Goal: Task Accomplishment & Management: Manage account settings

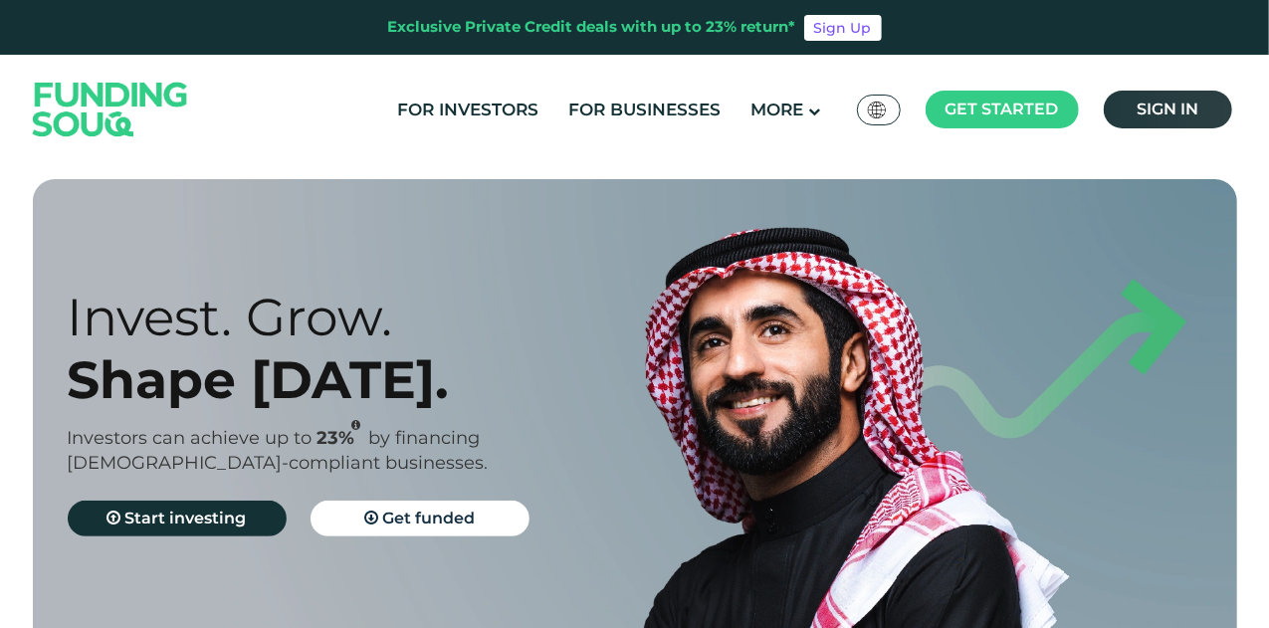
click at [1061, 107] on span "Sign in" at bounding box center [1168, 109] width 62 height 19
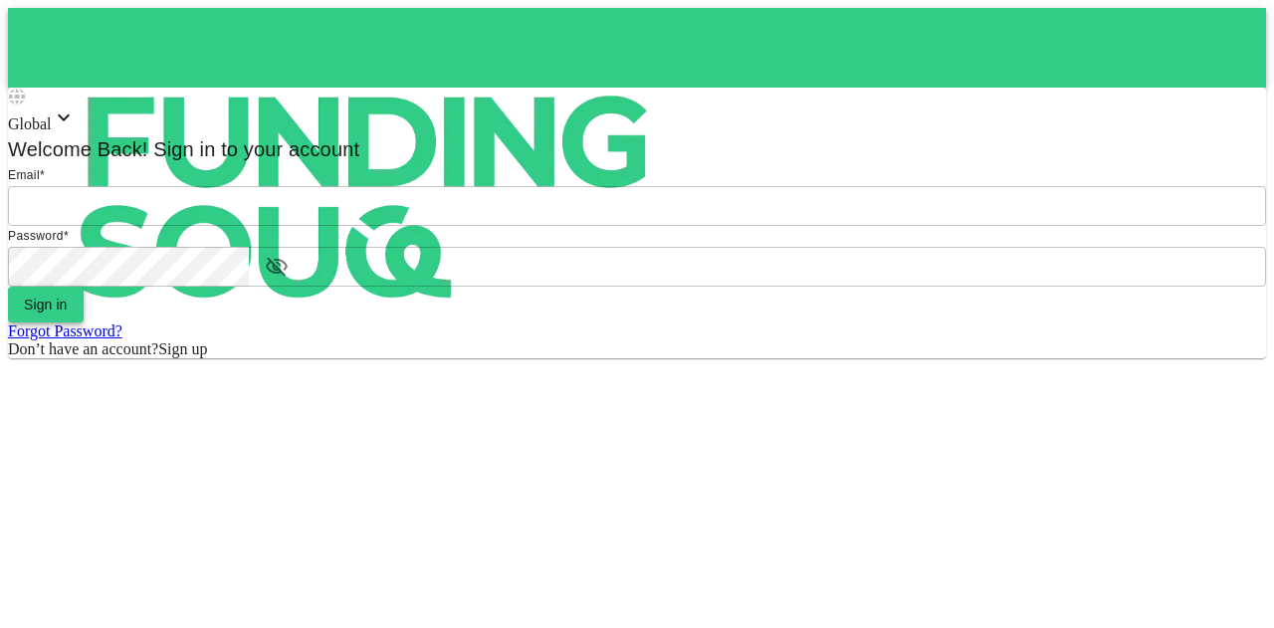
type input "mohanad.y.yasin@hotmail.com"
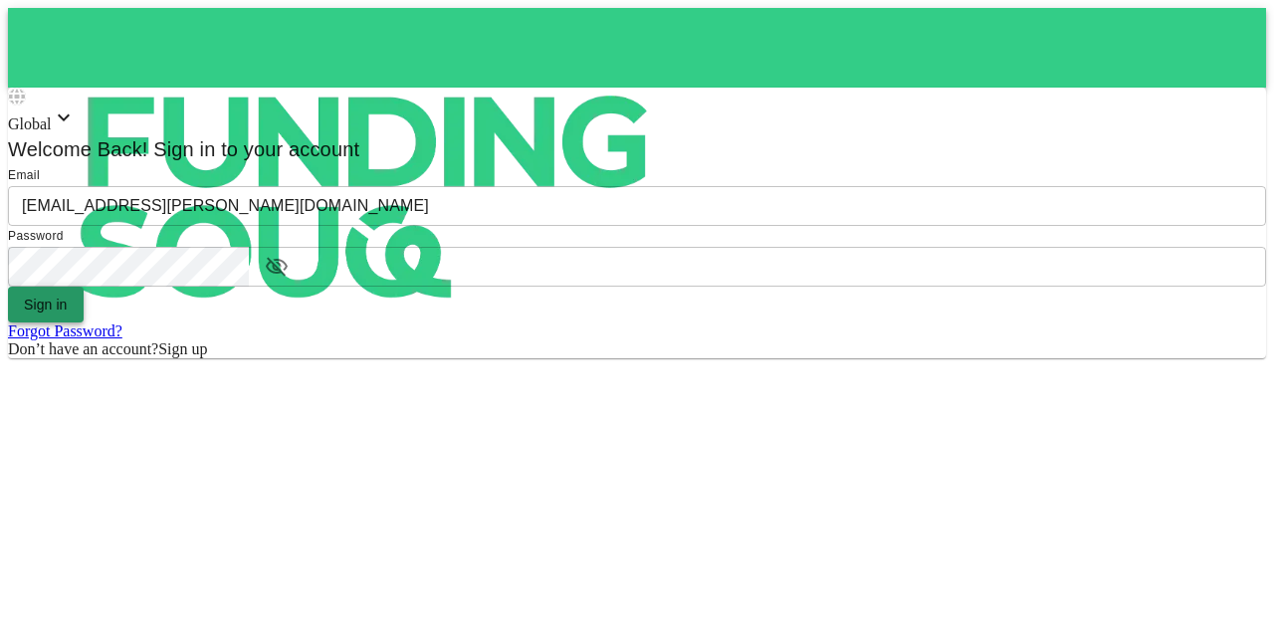
click at [84, 323] on button "Sign in" at bounding box center [46, 305] width 76 height 36
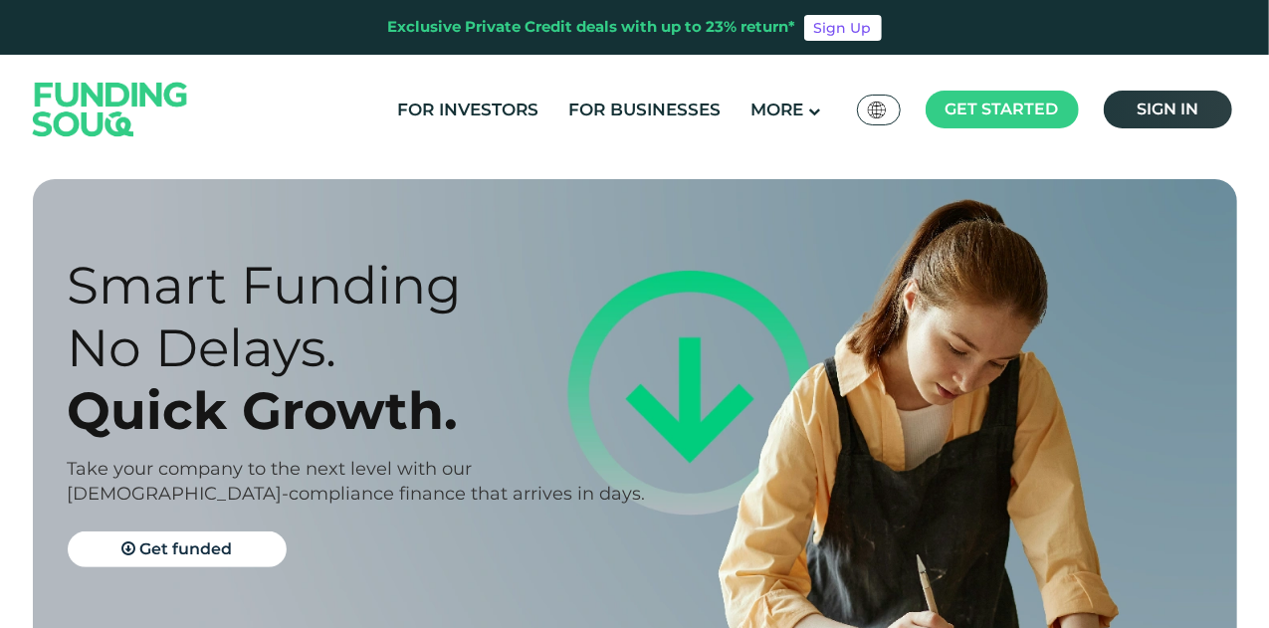
click at [1183, 116] on span "Sign in" at bounding box center [1168, 109] width 62 height 19
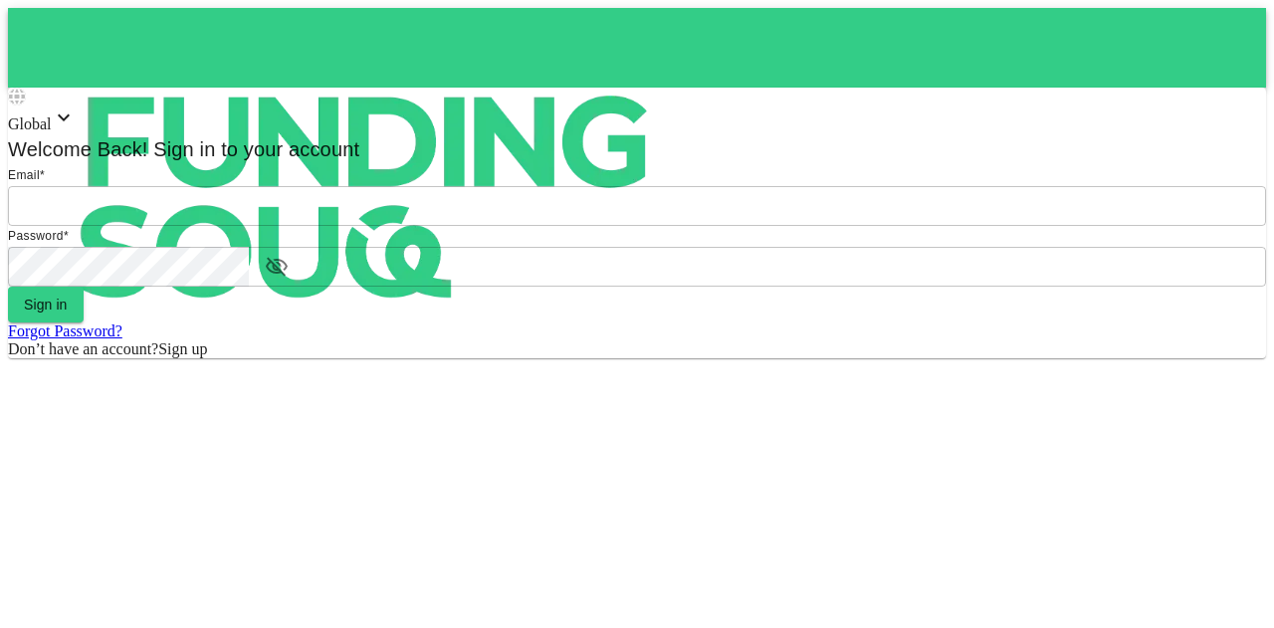
type input "[EMAIL_ADDRESS][PERSON_NAME][DOMAIN_NAME]"
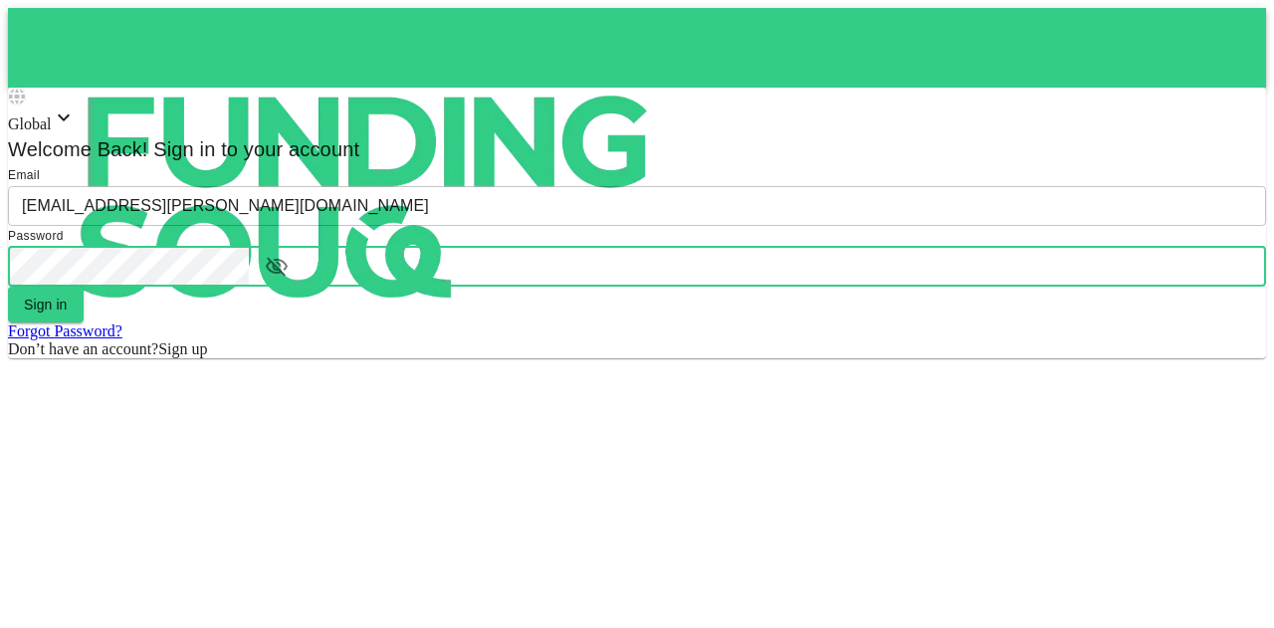
click at [480, 358] on div "Global Welcome Back! Sign in to your account Email email mohanad.y.yasin@hotmai…" at bounding box center [637, 223] width 1258 height 271
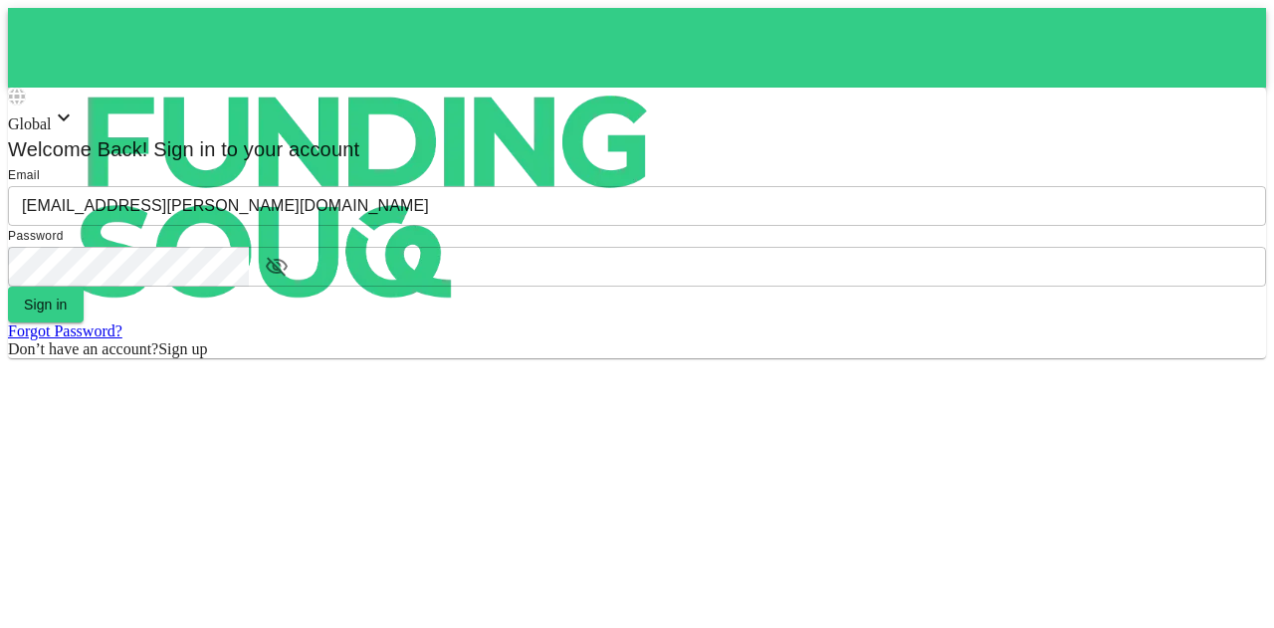
click at [484, 358] on div "Global Welcome Back! Sign in to your account Email email mohanad.y.yasin@hotmai…" at bounding box center [637, 223] width 1258 height 271
click at [537, 358] on form "Email email mohanad.y.yasin@hotmail.com email Password password password Sign i…" at bounding box center [637, 261] width 1258 height 193
click at [84, 323] on button "Sign in" at bounding box center [46, 305] width 76 height 36
